Goal: Task Accomplishment & Management: Use online tool/utility

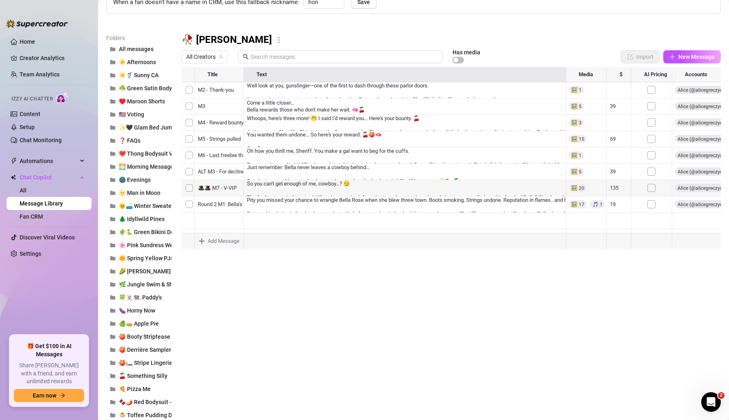
scroll to position [78, 0]
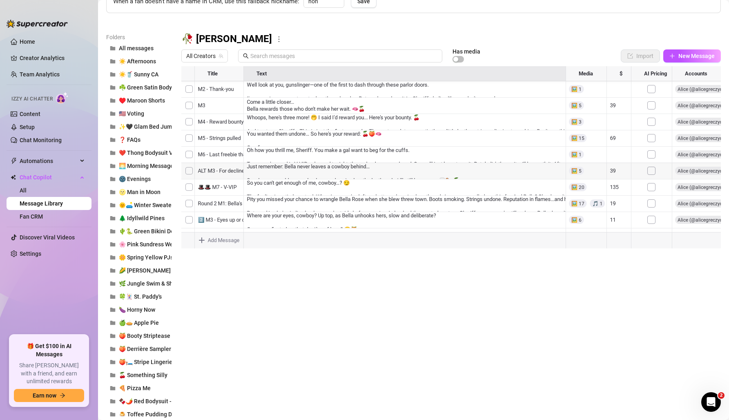
click at [205, 206] on div at bounding box center [451, 157] width 540 height 182
click at [216, 201] on textarea "Round 2 M1: [PERSON_NAME]'s back" at bounding box center [236, 200] width 85 height 7
drag, startPoint x: 219, startPoint y: 203, endPoint x: 190, endPoint y: 201, distance: 28.6
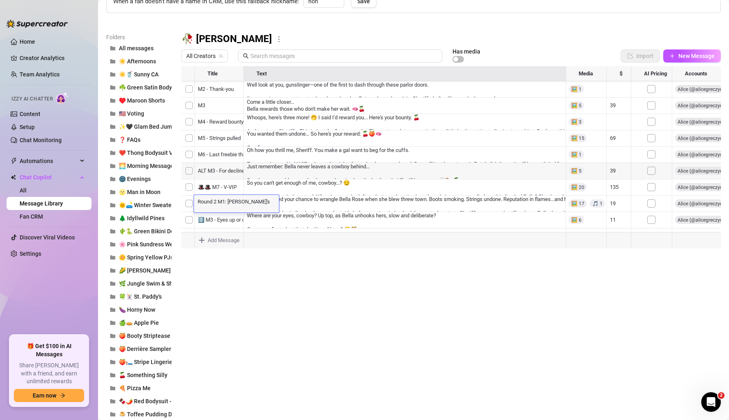
click at [190, 201] on div "Title Text Media $ AI Pricing Accounts M2 - Thank-you Well look at you, gunslin…" at bounding box center [451, 157] width 540 height 182
type textarea "2️⃣M1: [PERSON_NAME]'s back"
click at [202, 201] on textarea "2️⃣M1: [PERSON_NAME]'s back" at bounding box center [229, 200] width 71 height 7
type textarea "2️⃣ M1: [PERSON_NAME]'s back"
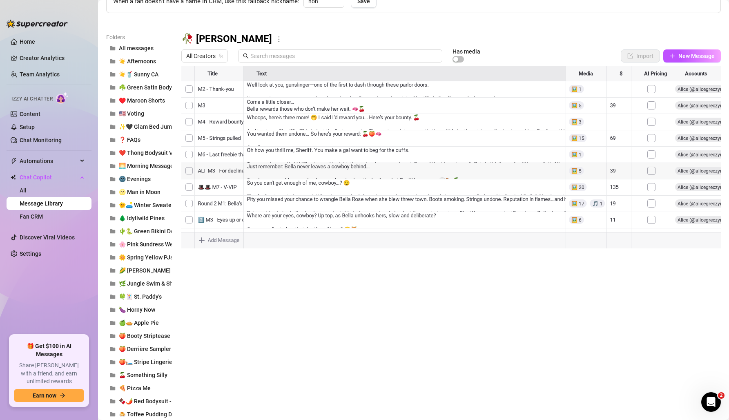
drag, startPoint x: 184, startPoint y: 171, endPoint x: 199, endPoint y: 87, distance: 85.5
click at [199, 87] on div at bounding box center [451, 157] width 540 height 182
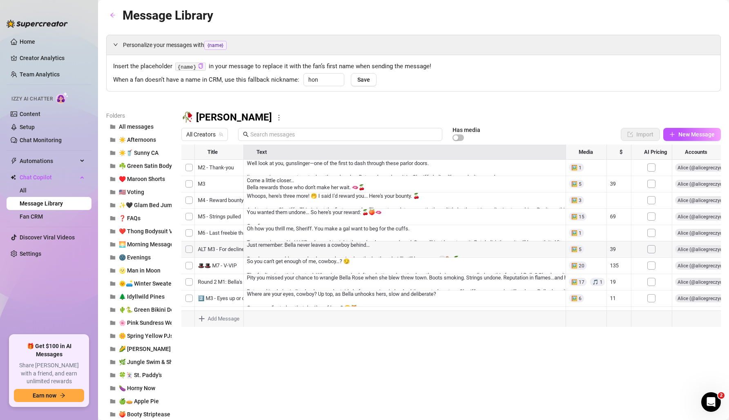
drag, startPoint x: 184, startPoint y: 189, endPoint x: 203, endPoint y: 186, distance: 19.4
click at [203, 186] on div at bounding box center [451, 236] width 540 height 182
drag, startPoint x: 184, startPoint y: 284, endPoint x: 207, endPoint y: 188, distance: 98.9
click at [207, 188] on div at bounding box center [451, 236] width 540 height 182
